Goal: Information Seeking & Learning: Check status

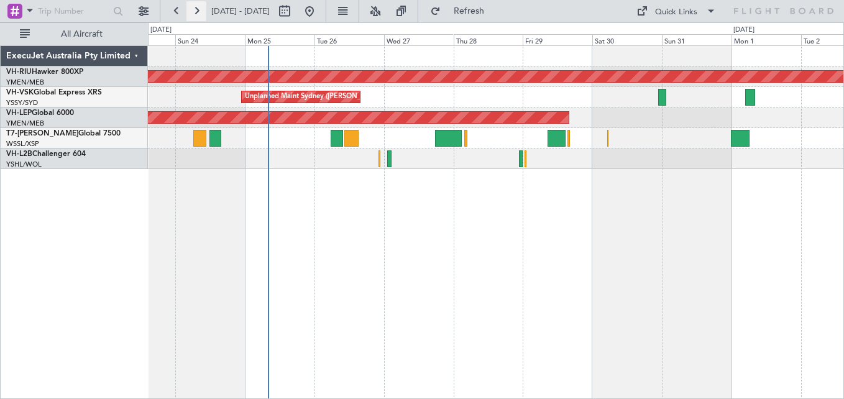
click at [201, 11] on button at bounding box center [196, 11] width 20 height 20
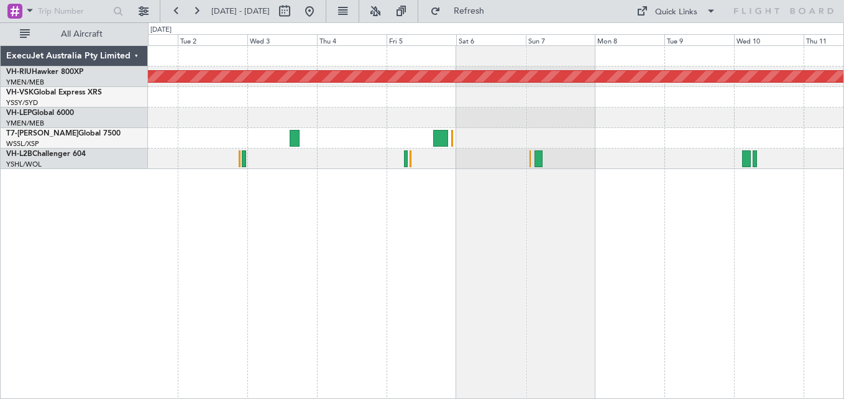
click at [403, 93] on div at bounding box center [495, 97] width 695 height 21
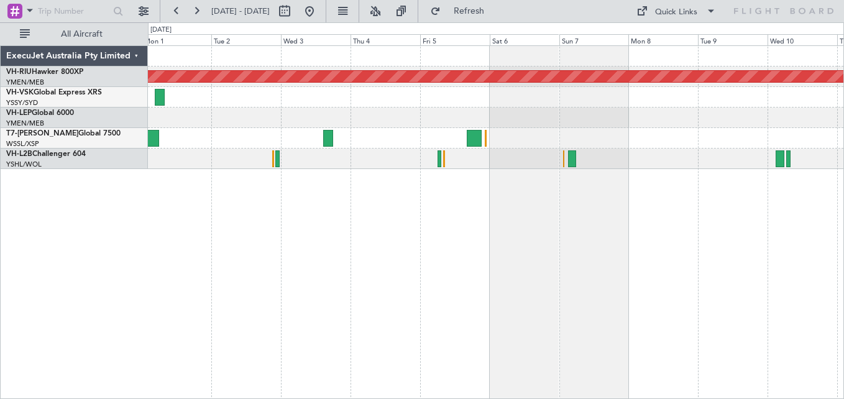
click at [255, 110] on div "Unplanned Maint Wichita (Wichita Mid-continent)" at bounding box center [495, 118] width 695 height 21
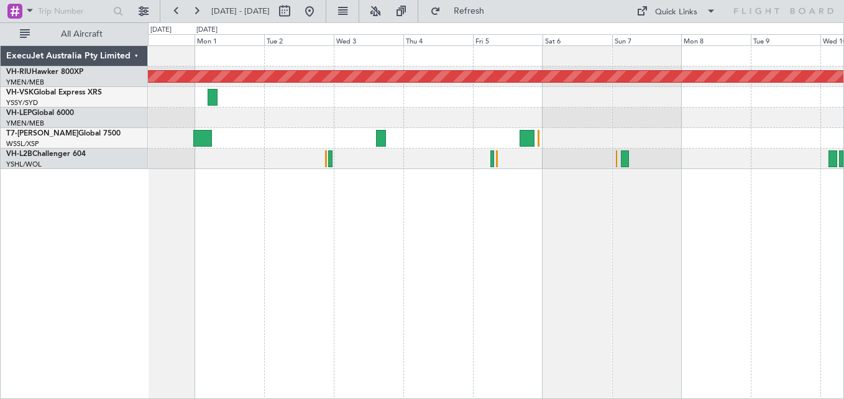
click at [485, 104] on div at bounding box center [495, 97] width 695 height 21
click at [467, 114] on div "Planned Maint Melbourne (Essendon) Unplanned Maint Wichita (Wichita Mid-contine…" at bounding box center [495, 107] width 695 height 123
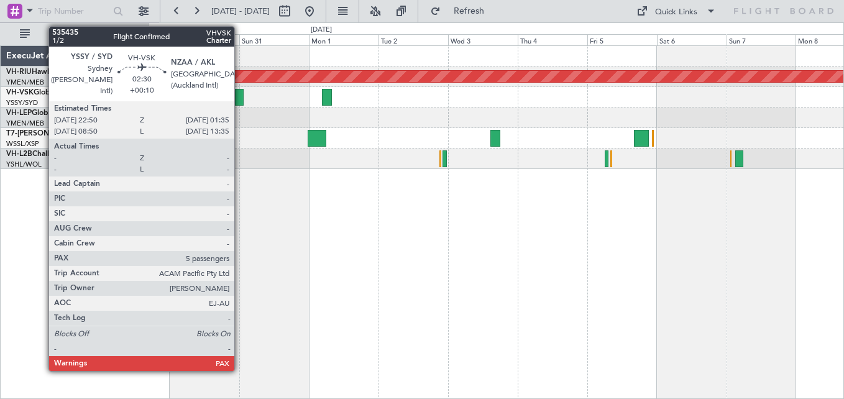
click at [240, 101] on div at bounding box center [239, 97] width 8 height 17
